Goal: Information Seeking & Learning: Find specific page/section

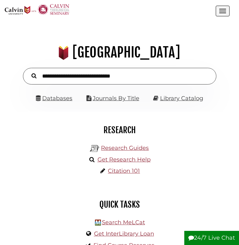
scroll to position [74, 220]
click at [61, 96] on link "Databases" at bounding box center [54, 98] width 36 height 7
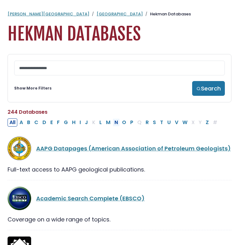
click at [116, 123] on button "N" at bounding box center [116, 123] width 7 height 8
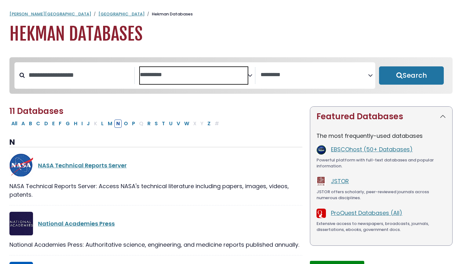
click at [173, 76] on textarea "Search" at bounding box center [194, 75] width 108 height 7
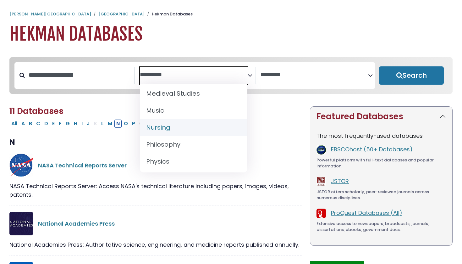
scroll to position [477, 0]
select select "*****"
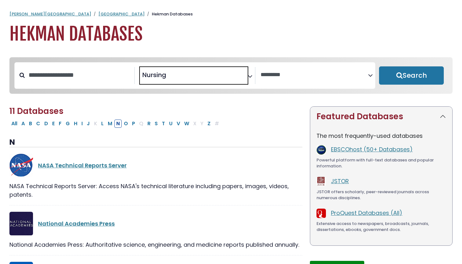
scroll to position [226, 0]
click at [239, 80] on button "Search" at bounding box center [411, 75] width 65 height 18
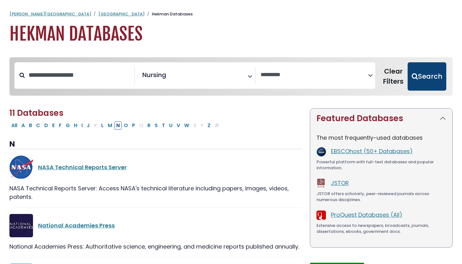
select select "Database Vendors Filter"
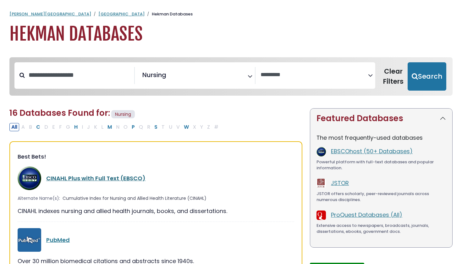
click at [117, 178] on link "CINAHL Plus with Full Text (EBSCO)" at bounding box center [95, 178] width 99 height 8
